Goal: Task Accomplishment & Management: Use online tool/utility

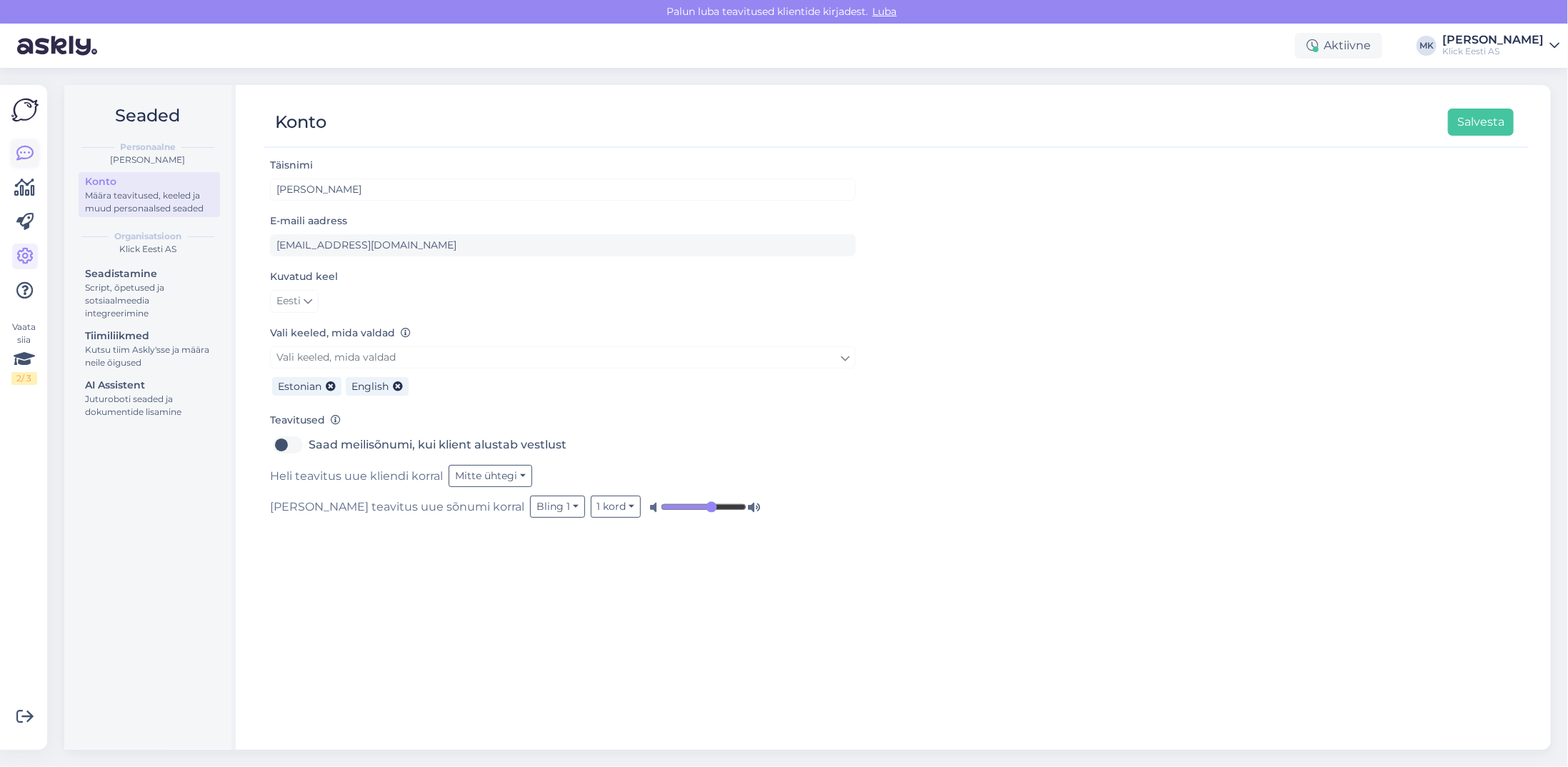
click at [33, 154] on icon at bounding box center [25, 153] width 17 height 17
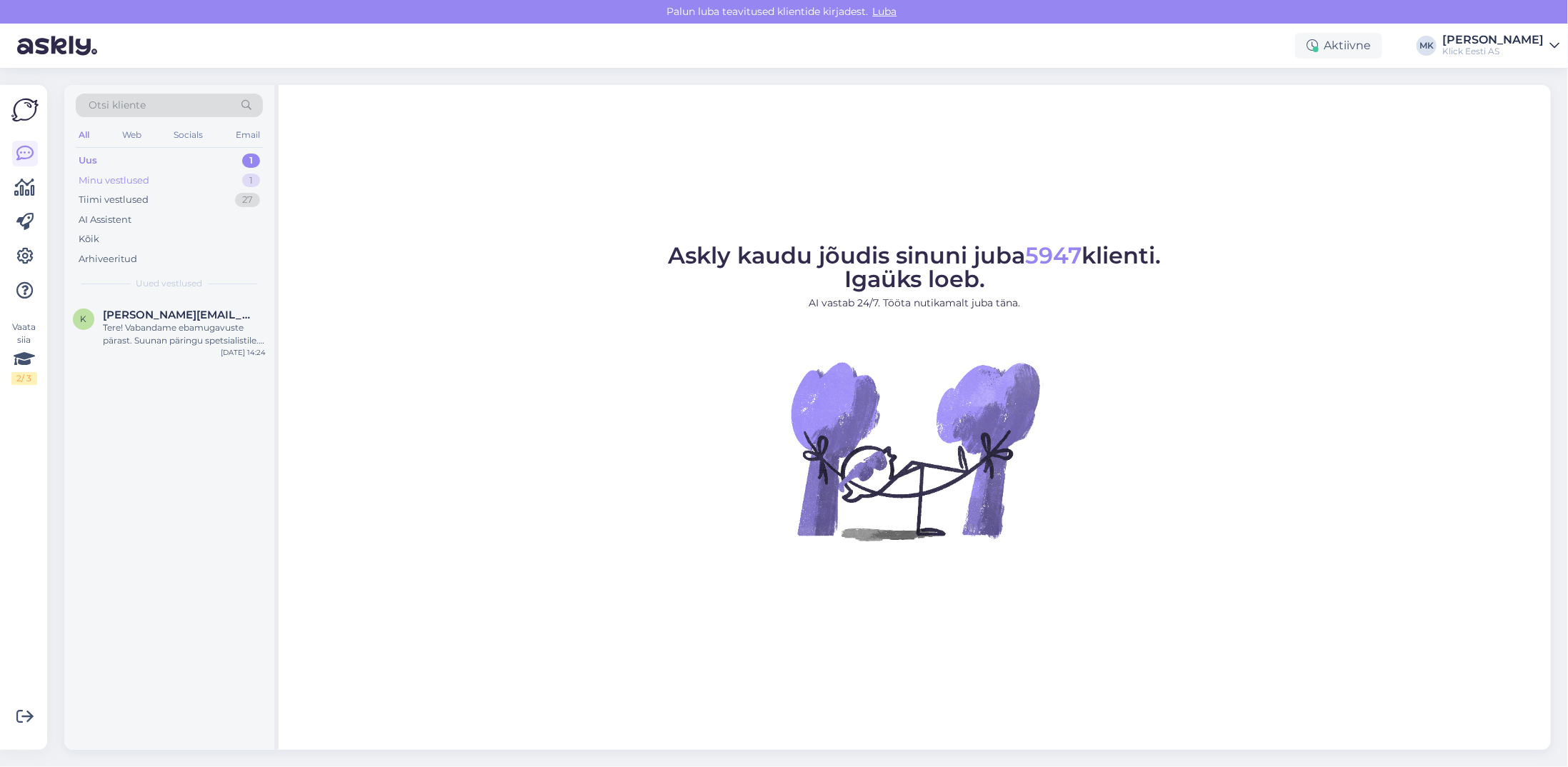
click at [87, 185] on div "Minu vestlused" at bounding box center [113, 180] width 71 height 14
click at [168, 314] on span "[EMAIL_ADDRESS][DOMAIN_NAME]" at bounding box center [177, 314] width 148 height 13
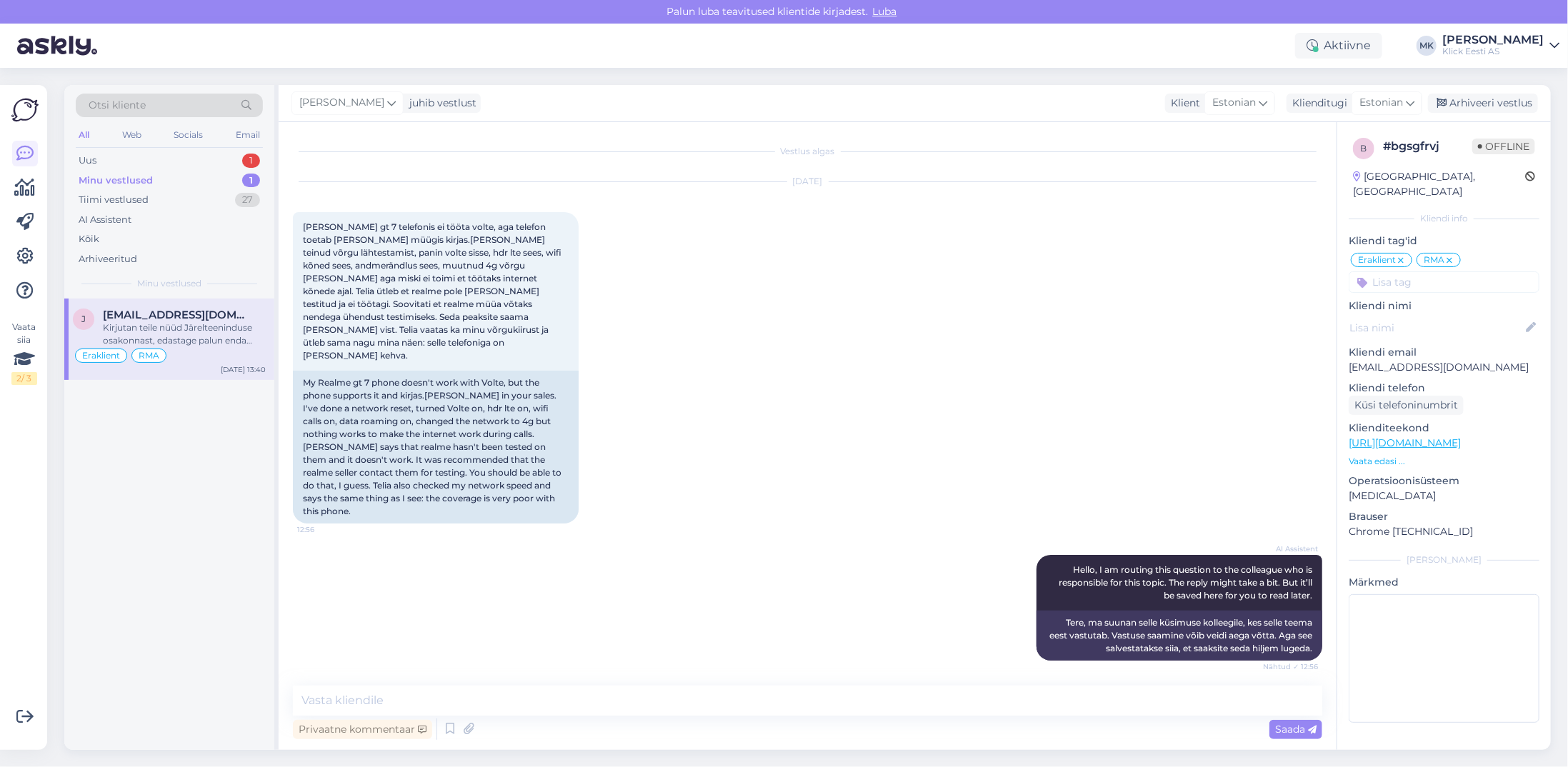
scroll to position [139, 0]
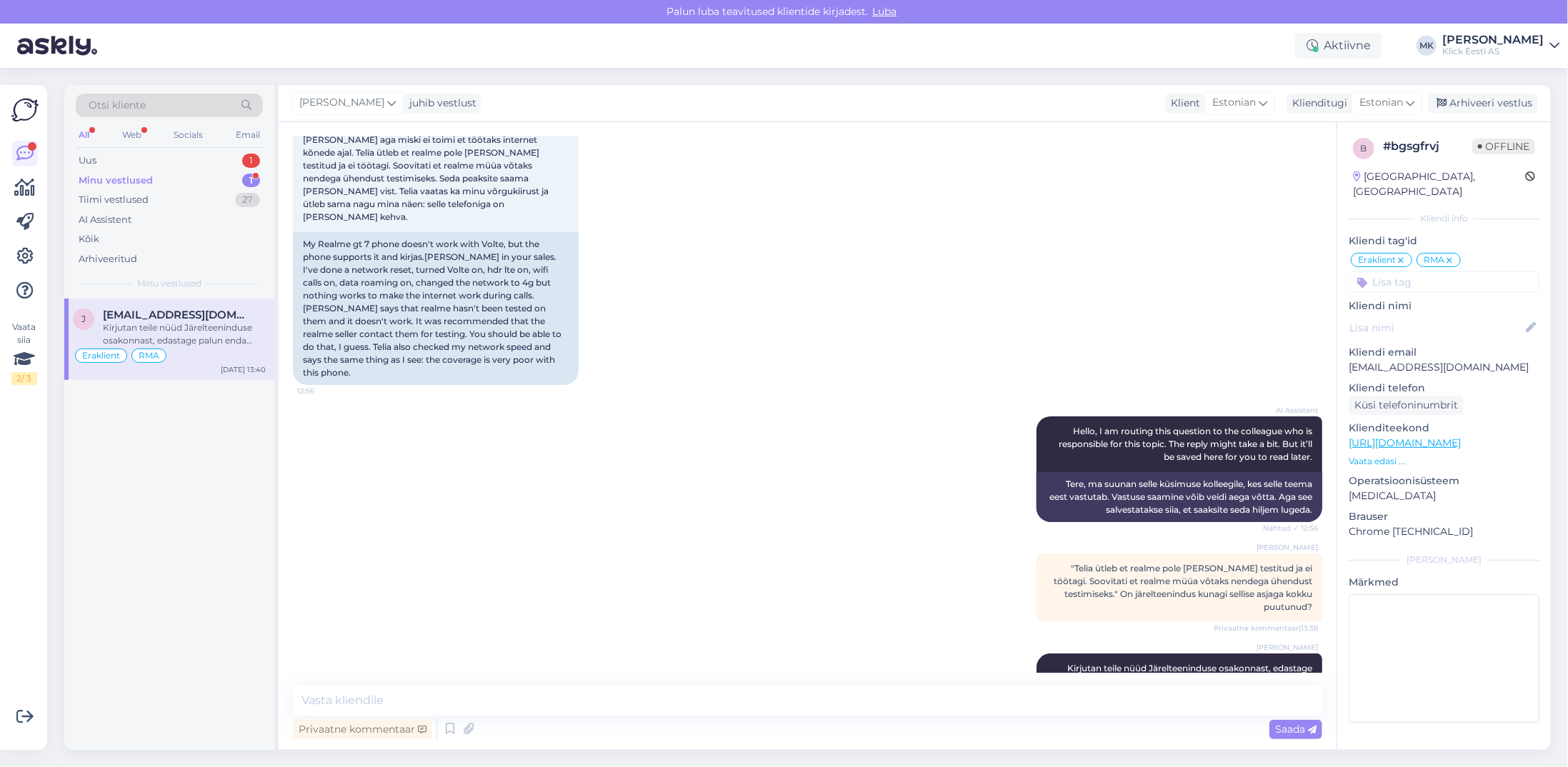
click at [130, 177] on div "Minu vestlused" at bounding box center [115, 180] width 74 height 14
click at [1502, 37] on div "[PERSON_NAME]" at bounding box center [1492, 39] width 101 height 11
click at [1422, 124] on link "[PERSON_NAME] chat teisele domeenile" at bounding box center [1432, 120] width 255 height 26
